Goal: Find specific page/section: Find specific page/section

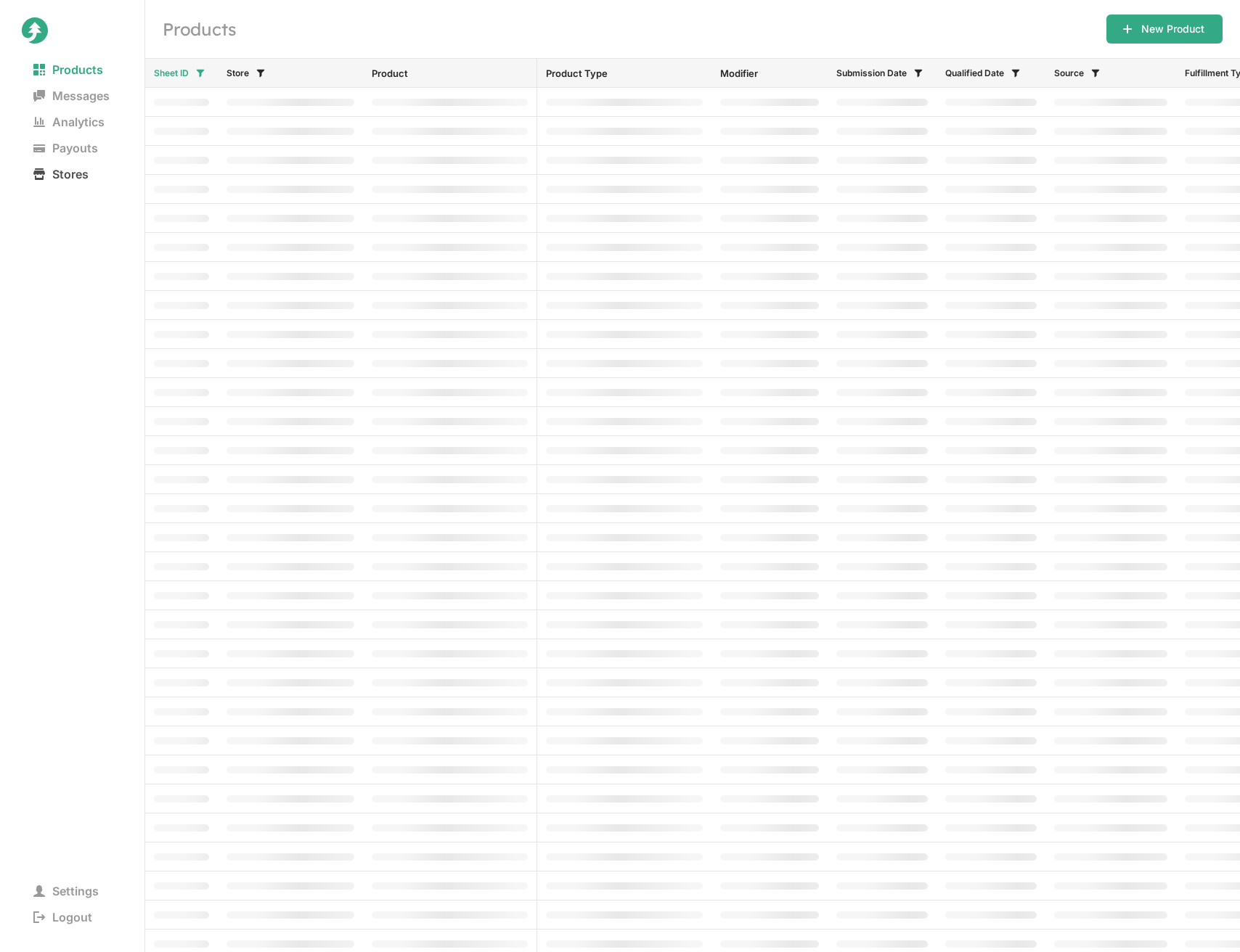
click at [70, 182] on span "Stores" at bounding box center [61, 174] width 79 height 21
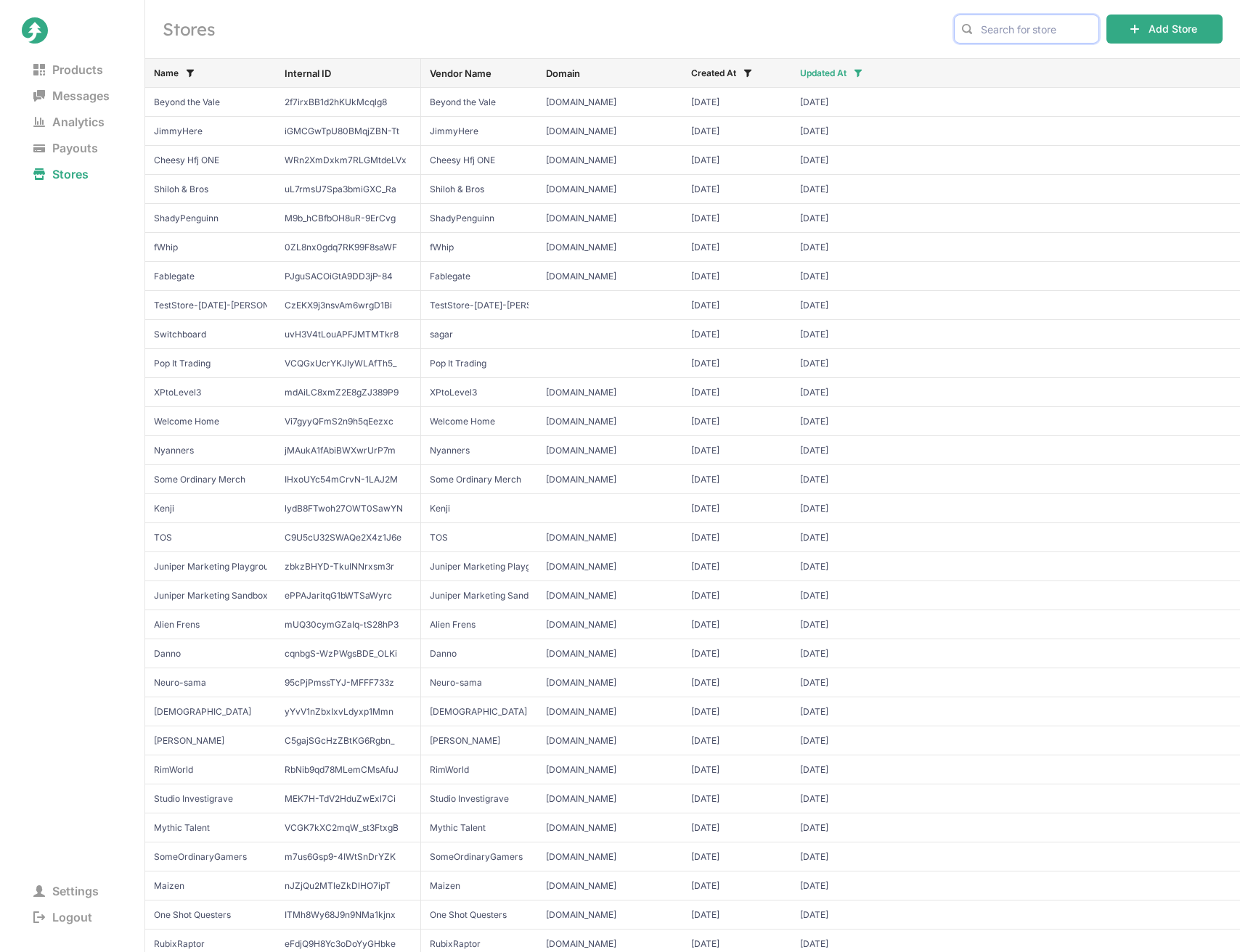
click at [1010, 15] on input "text" at bounding box center [1026, 29] width 145 height 29
type input "jaiden"
click at [1016, 56] on span "Jaiden Animations" at bounding box center [1026, 60] width 120 height 15
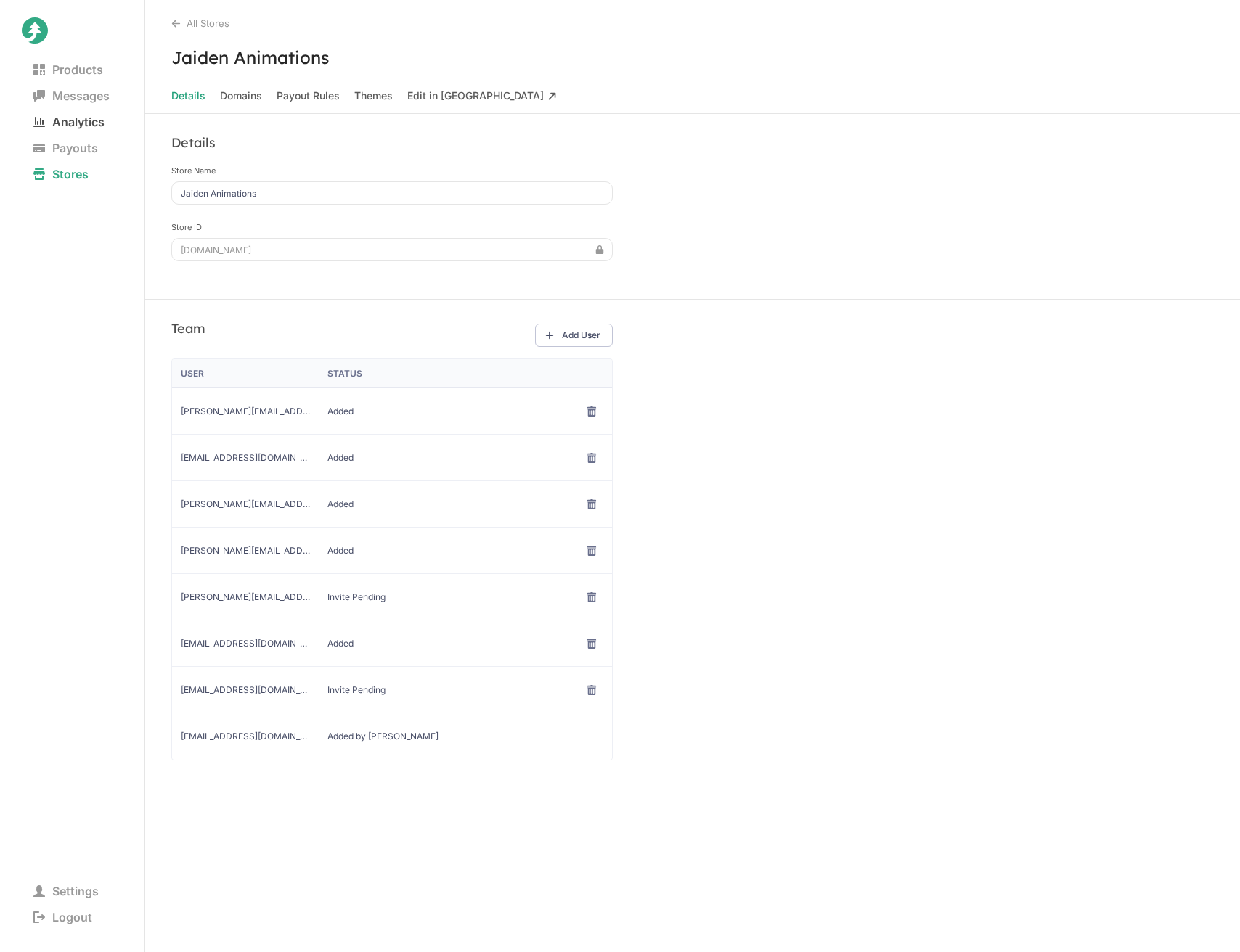
click at [68, 129] on span "Analytics" at bounding box center [69, 122] width 95 height 21
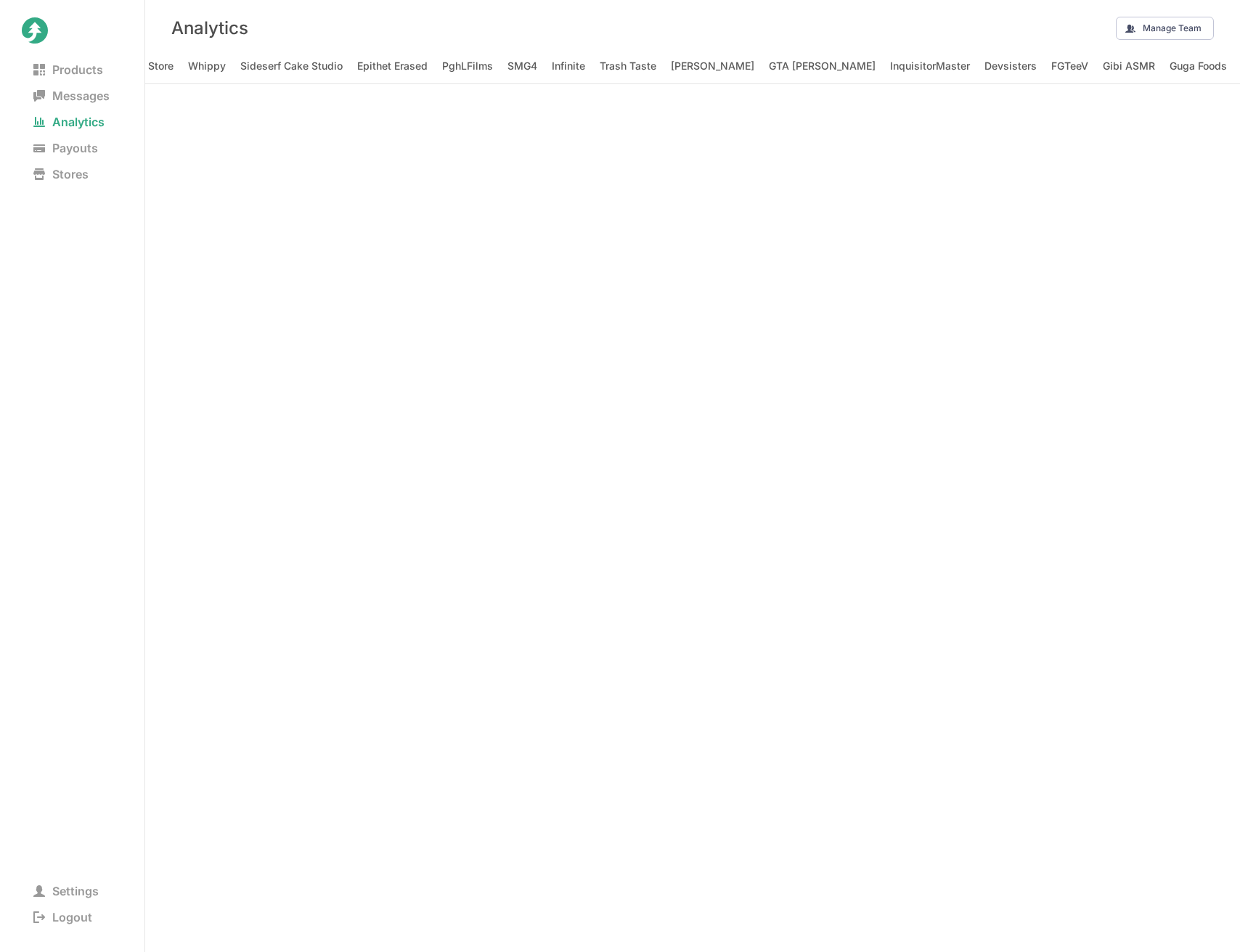
scroll to position [0, 380]
click at [513, 66] on span "SMG4" at bounding box center [513, 66] width 30 height 21
click at [972, 64] on Elizabeth "Moriah Elizabeth" at bounding box center [1057, 66] width 170 height 21
click at [915, 27] on div "Analytics Manage Team" at bounding box center [693, 27] width 1095 height 56
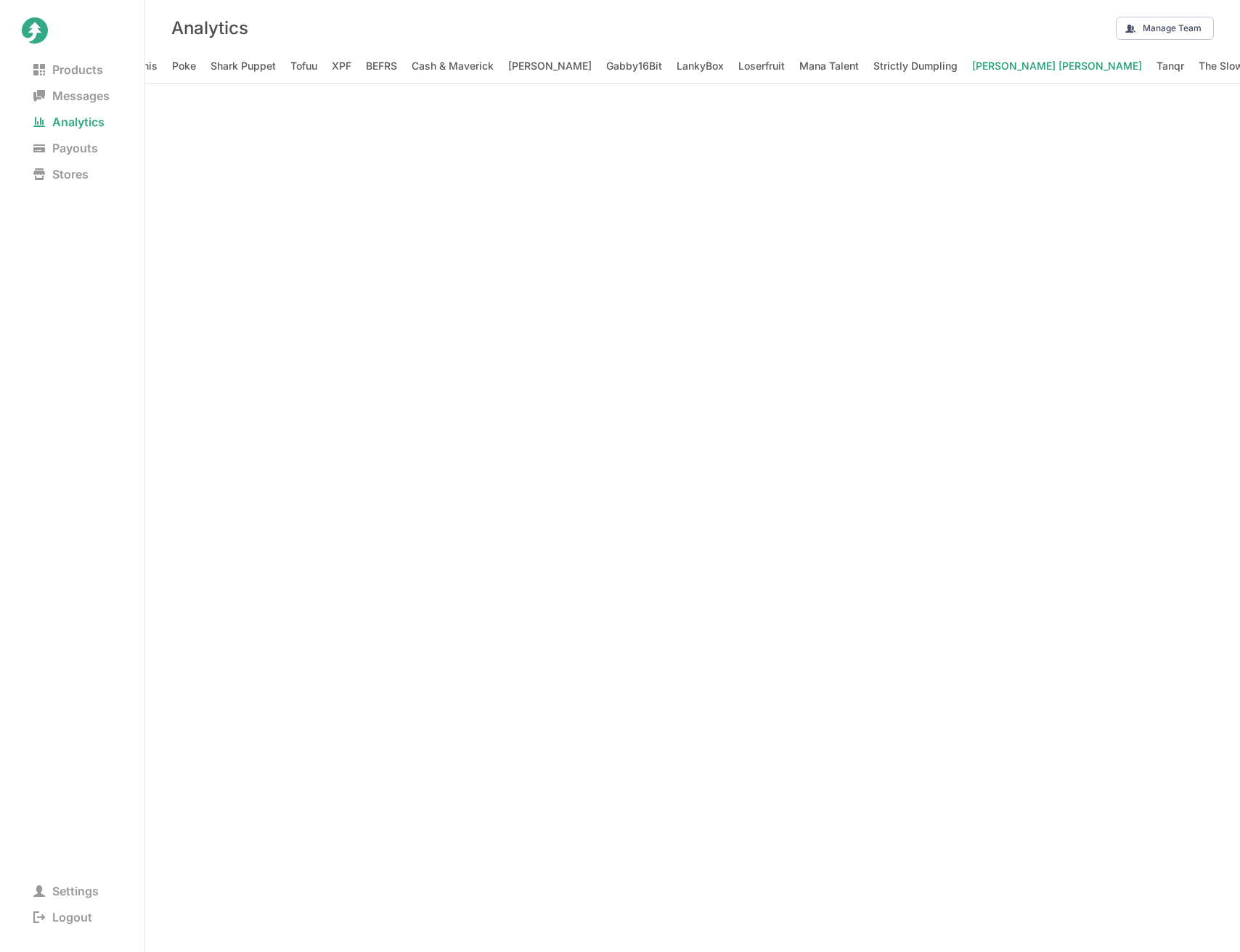
scroll to position [3, 0]
click at [761, 18] on div "Analytics Manage Team" at bounding box center [693, 27] width 1095 height 56
